Goal: Information Seeking & Learning: Find specific fact

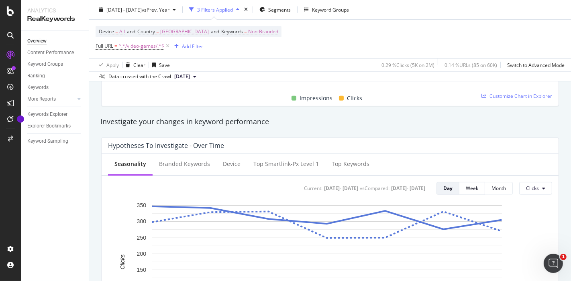
click at [304, 186] on div "Current:" at bounding box center [313, 188] width 18 height 7
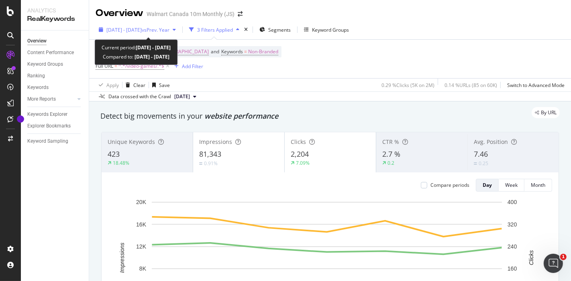
click at [163, 30] on span "vs Prev. Year" at bounding box center [156, 30] width 28 height 7
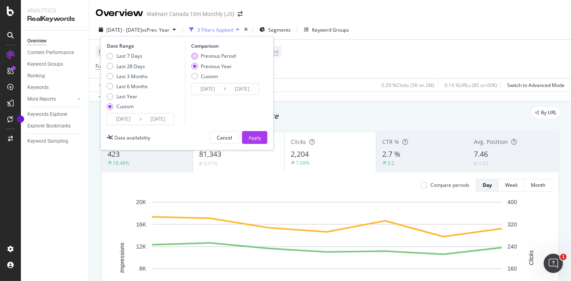
click at [196, 55] on div "Previous Period" at bounding box center [194, 56] width 6 height 6
type input "[DATE]"
click at [135, 54] on div "Last 7 Days" at bounding box center [129, 56] width 26 height 7
type input "[DATE]"
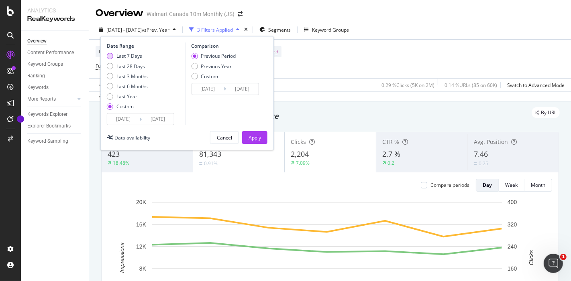
type input "[DATE]"
click at [249, 135] on div "Apply" at bounding box center [255, 138] width 12 height 7
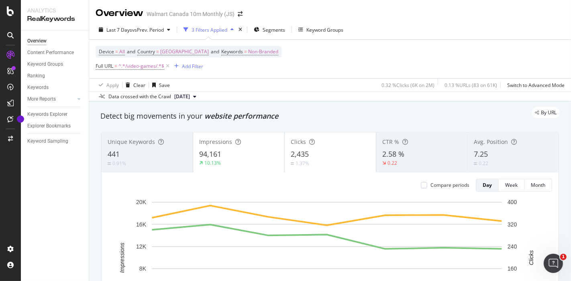
click at [190, 93] on span "[DATE]" at bounding box center [182, 96] width 16 height 7
click at [283, 68] on div "Device = All and Country = [GEOGRAPHIC_DATA] and Keywords = Non-Branded Full UR…" at bounding box center [330, 59] width 469 height 39
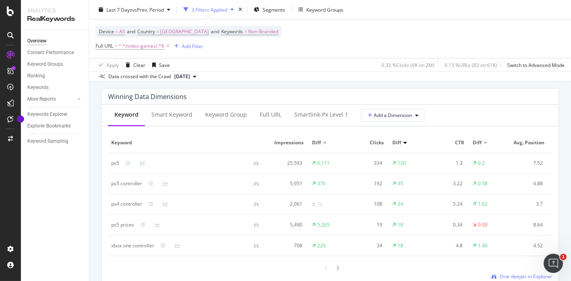
scroll to position [727, 0]
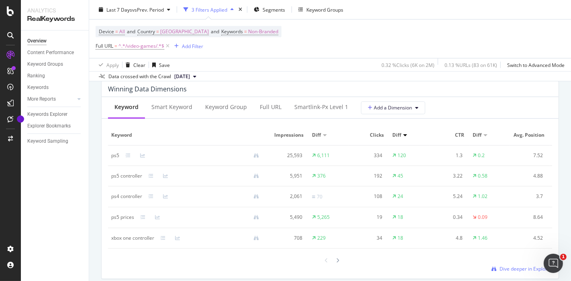
click at [114, 155] on div "ps5" at bounding box center [115, 155] width 8 height 7
copy div "ps5"
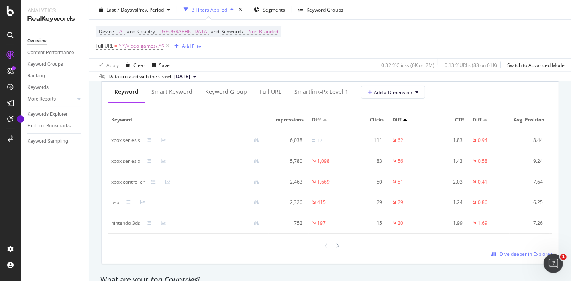
scroll to position [973, 0]
click at [116, 165] on div "xbox series x" at bounding box center [125, 161] width 29 height 7
copy div "xbox"
